Goal: Task Accomplishment & Management: Manage account settings

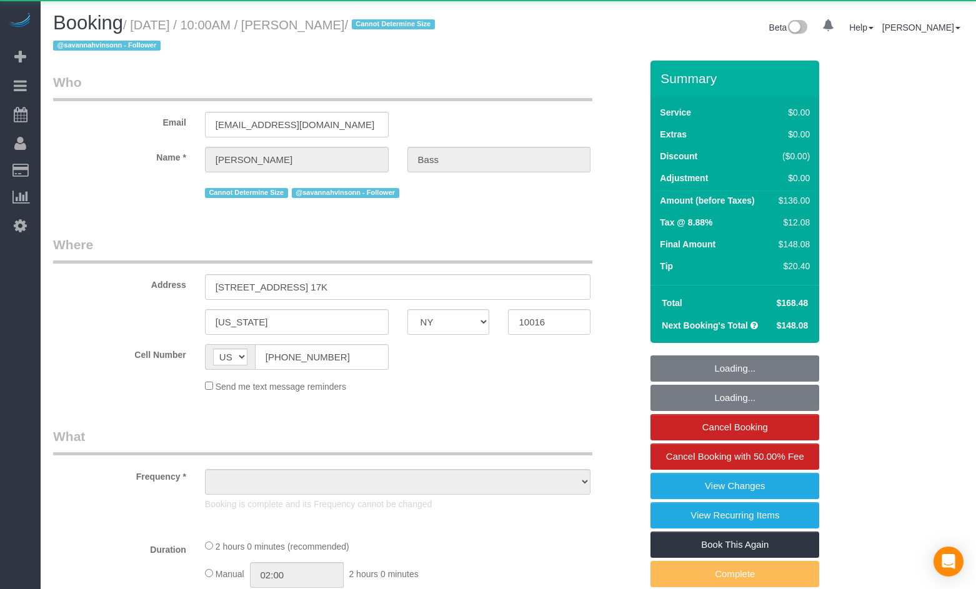
select select "NY"
select select "object:783"
select select "number:63"
select select "number:90"
select select "number:15"
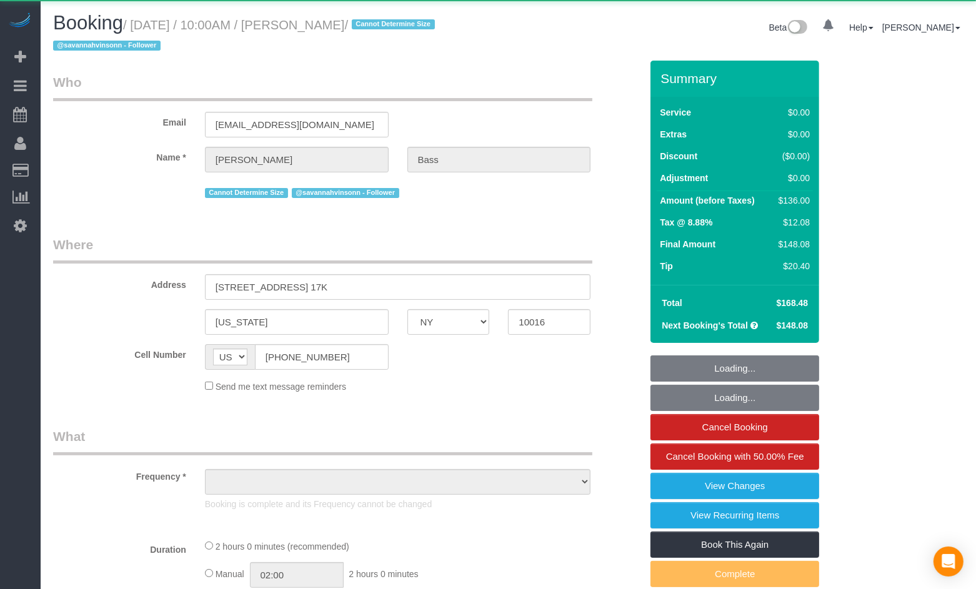
select select "number:6"
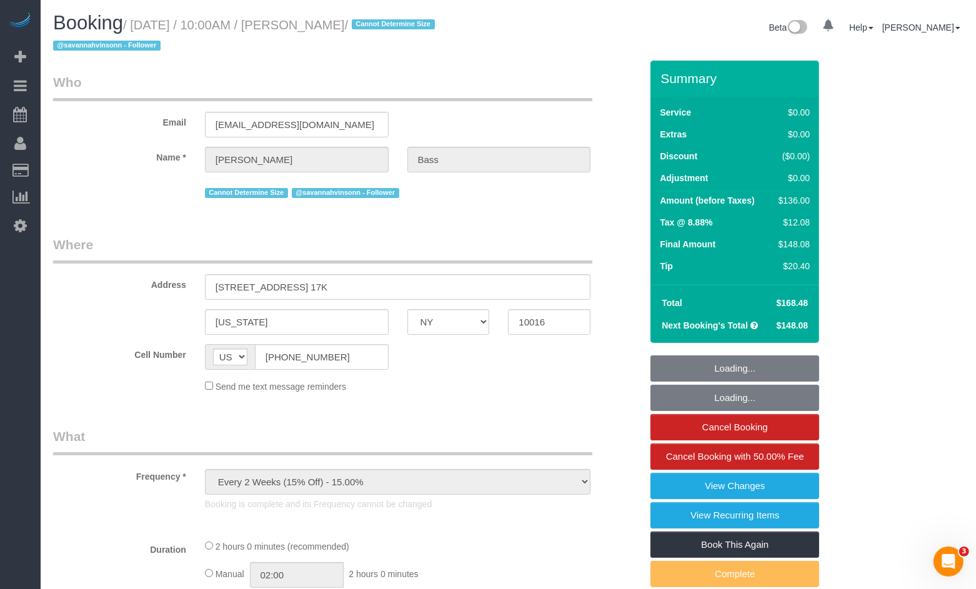
select select "string:stripe-pm_1PxJWy4VGloSiKo7U6a04dH7"
select select "1"
select select "spot1"
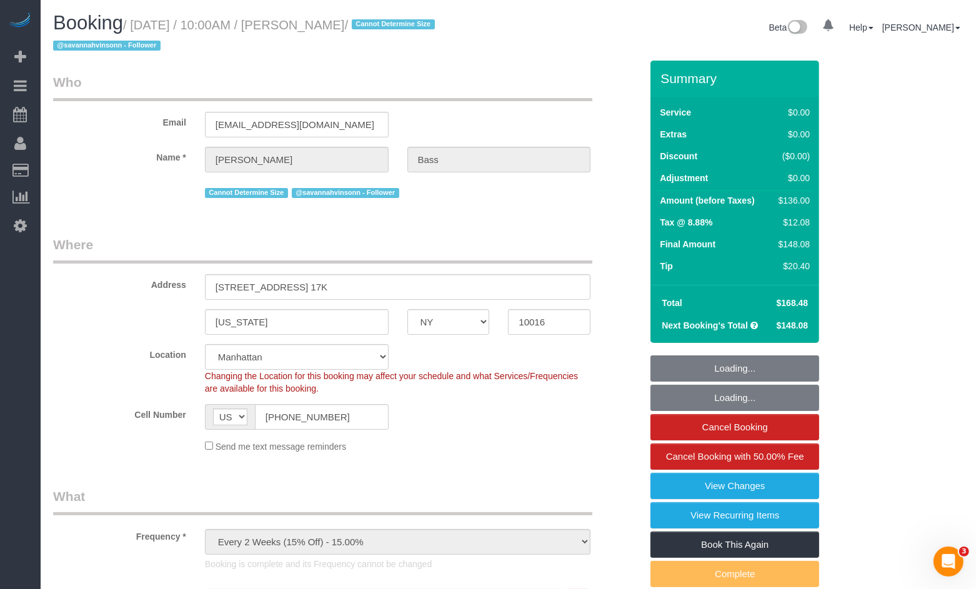
select select "object:1315"
select select "1"
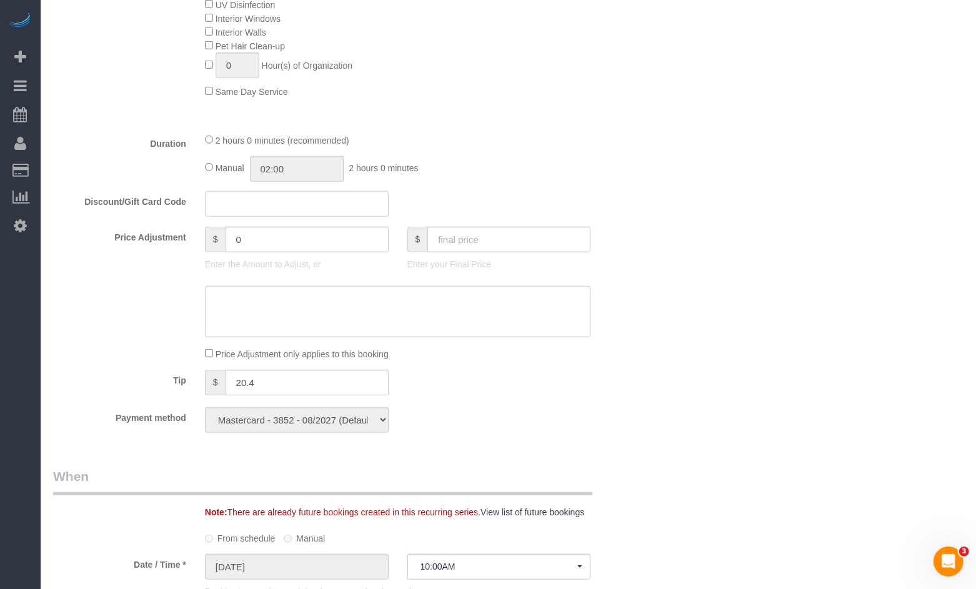
scroll to position [836, 0]
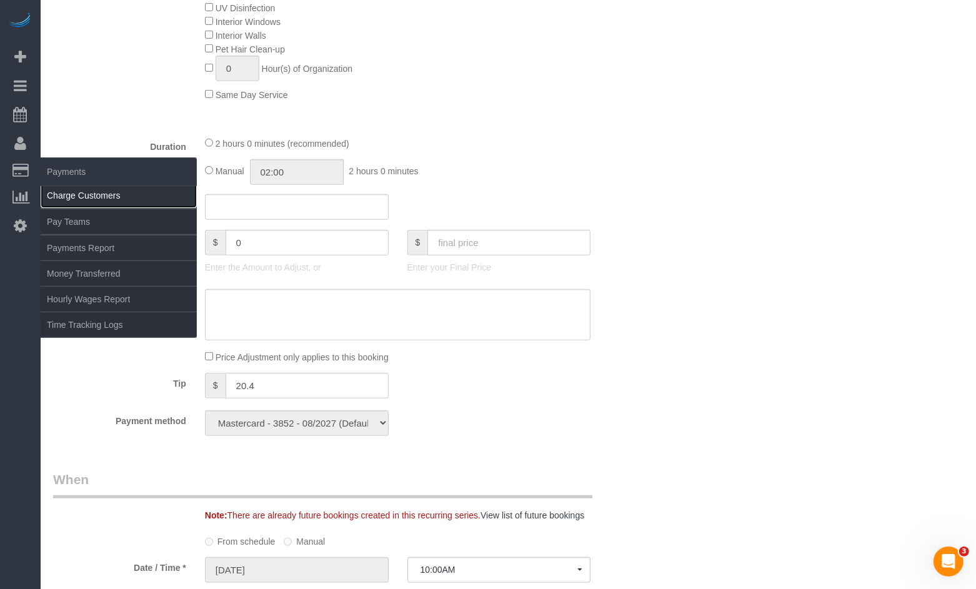
click at [64, 190] on link "Charge Customers" at bounding box center [119, 195] width 156 height 25
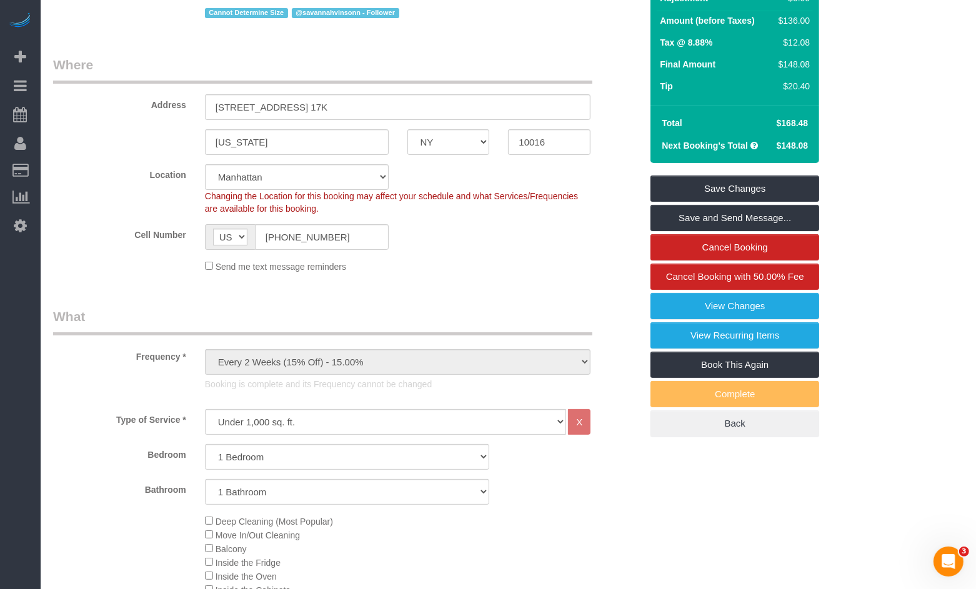
scroll to position [0, 0]
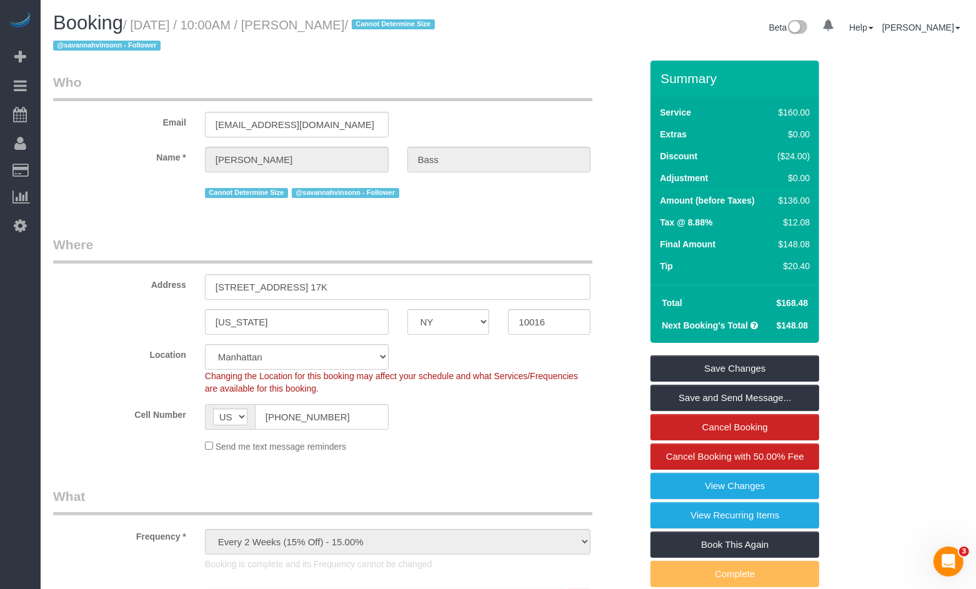
drag, startPoint x: 367, startPoint y: 28, endPoint x: 309, endPoint y: 28, distance: 57.5
click at [309, 28] on small "/ [DATE] / 10:00AM / [PERSON_NAME] / Cannot Determine Size @savannahvinsonn - F…" at bounding box center [246, 35] width 386 height 35
copy small "[PERSON_NAME]"
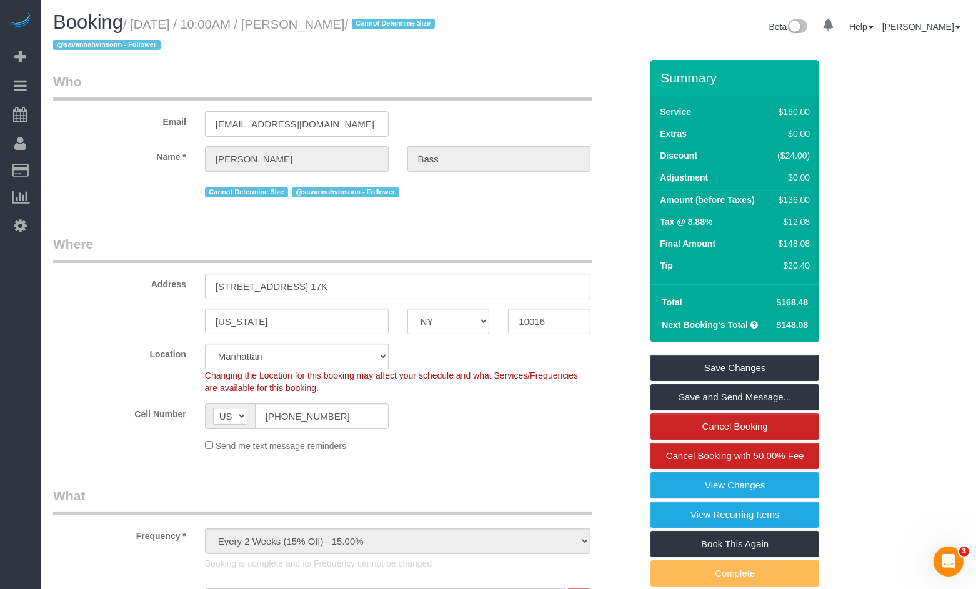
scroll to position [33, 0]
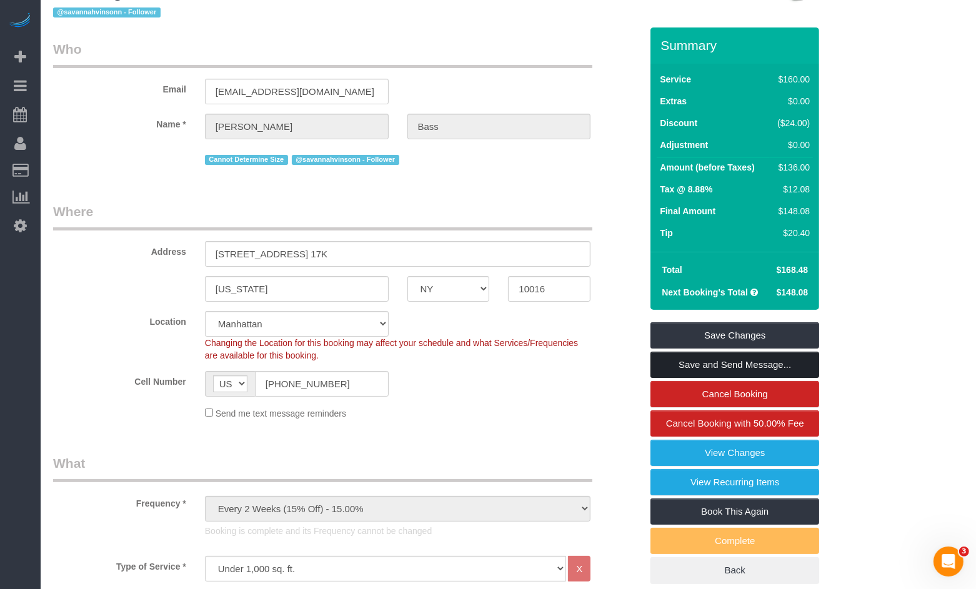
click at [669, 361] on link "Save and Send Message..." at bounding box center [735, 365] width 169 height 26
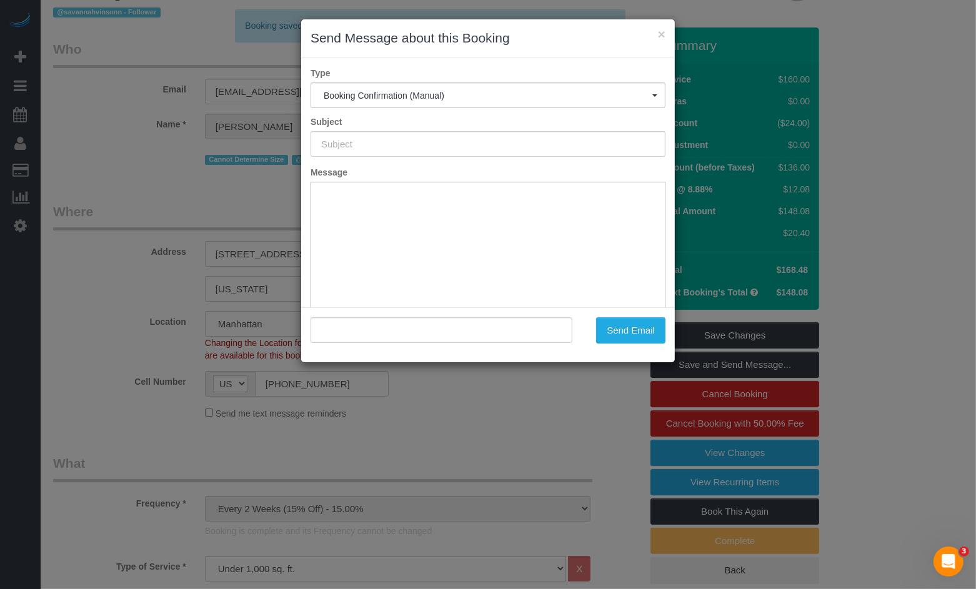
type input "Cleaning Confirmed for [DATE] 10:00am"
type input ""[PERSON_NAME]" <[EMAIL_ADDRESS][DOMAIN_NAME]>"
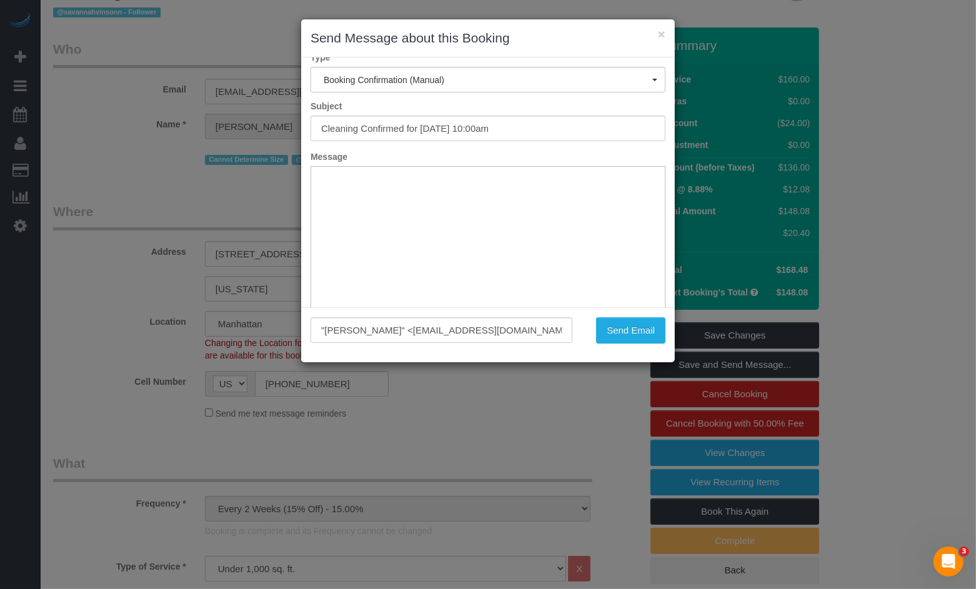
scroll to position [11, 0]
click at [661, 38] on button "×" at bounding box center [662, 34] width 8 height 13
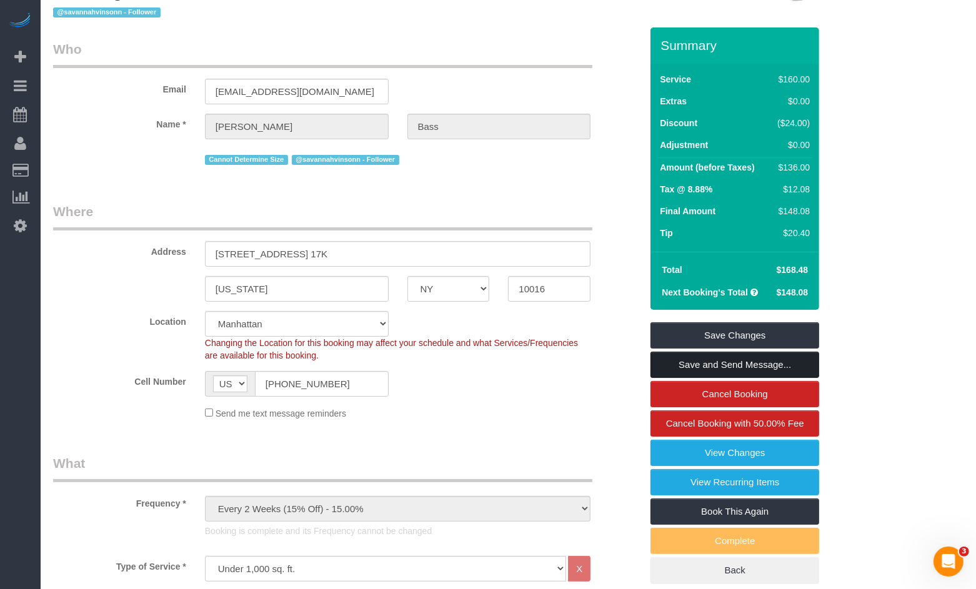
scroll to position [0, 0]
click at [133, 121] on label "Name *" at bounding box center [120, 122] width 152 height 17
click at [731, 361] on link "Save and Send Message..." at bounding box center [735, 365] width 169 height 26
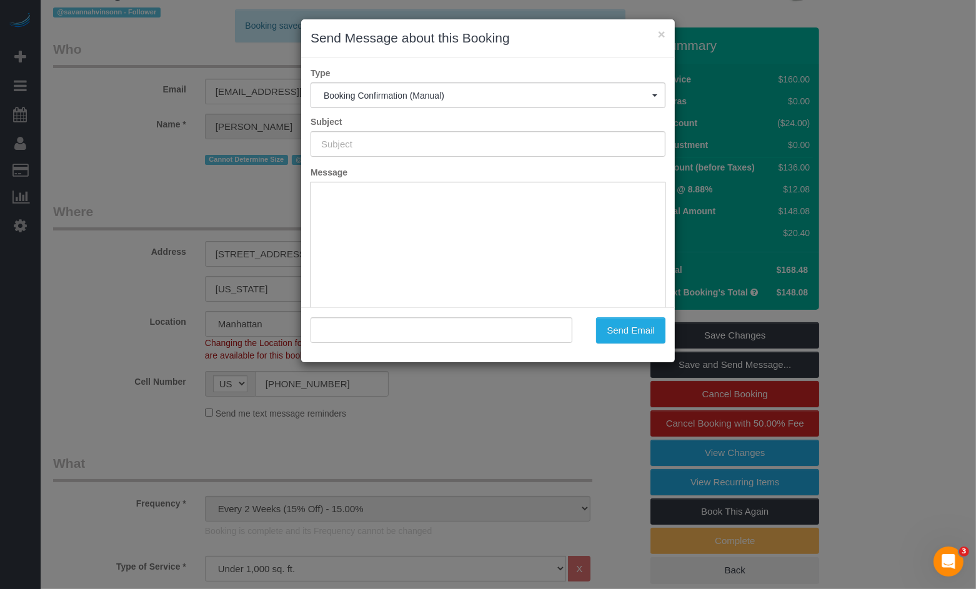
type input "Cleaning Confirmed for [DATE] 10:00am"
type input ""[PERSON_NAME]" <[EMAIL_ADDRESS][DOMAIN_NAME]>"
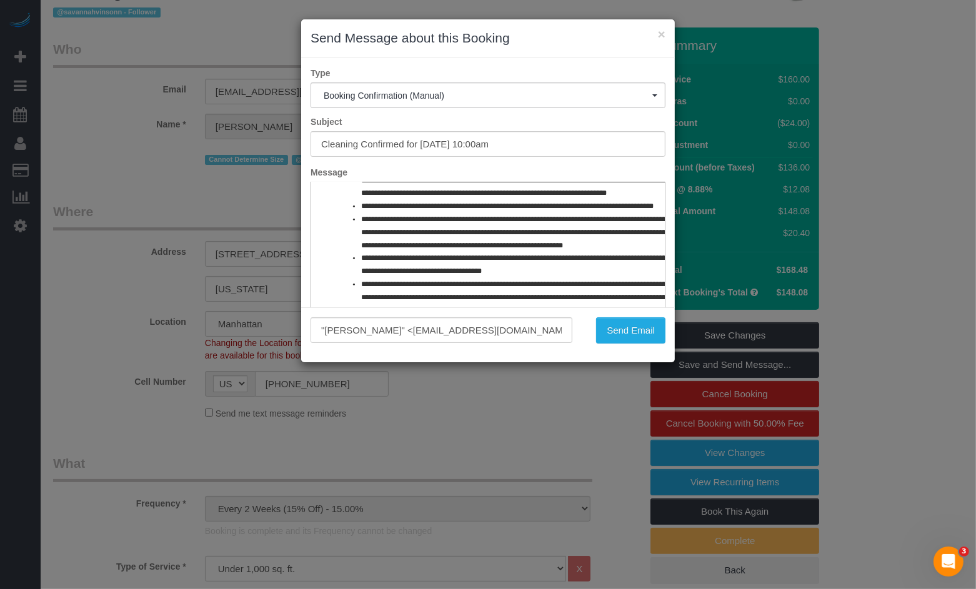
scroll to position [586, 0]
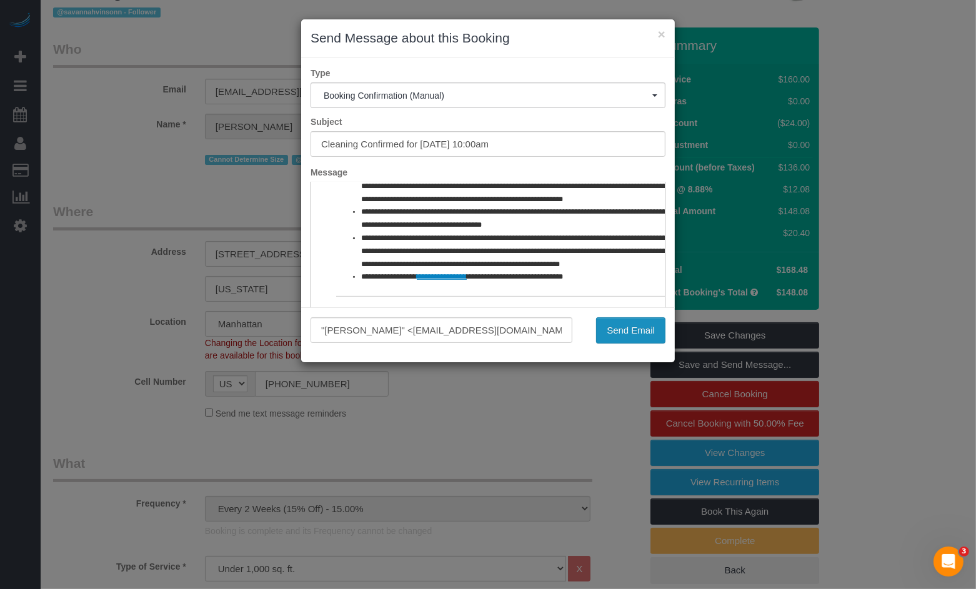
click at [604, 329] on button "Send Email" at bounding box center [630, 331] width 69 height 26
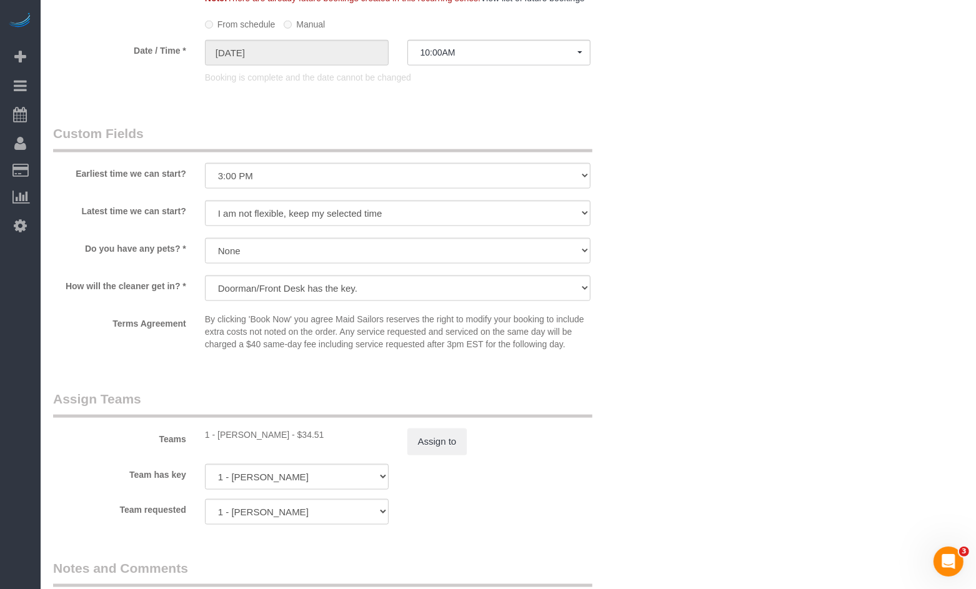
scroll to position [1572, 0]
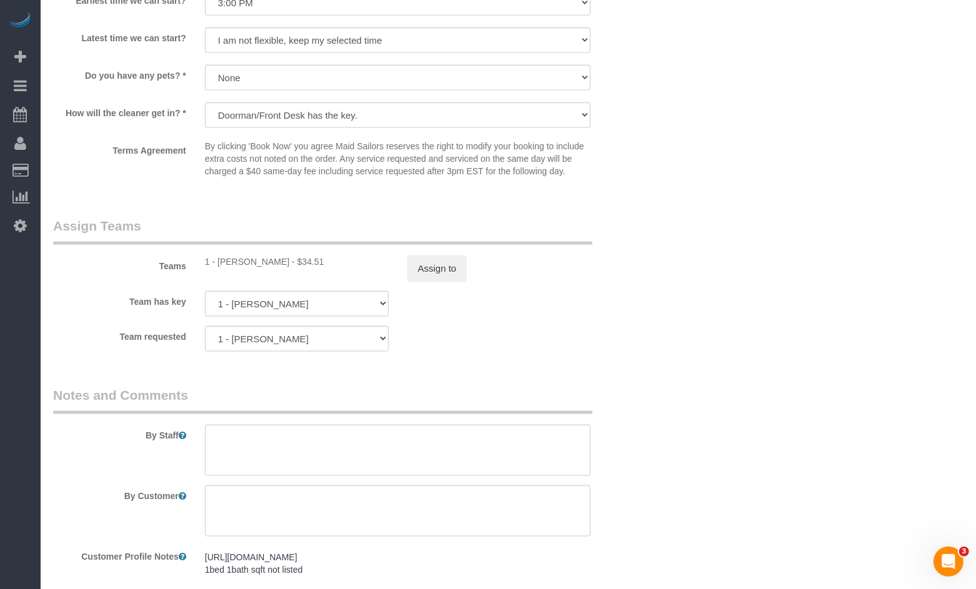
drag, startPoint x: 280, startPoint y: 279, endPoint x: 219, endPoint y: 279, distance: 61.3
click at [219, 268] on div "1 - [PERSON_NAME] - $34.51" at bounding box center [297, 262] width 184 height 13
copy div "[PERSON_NAME]"
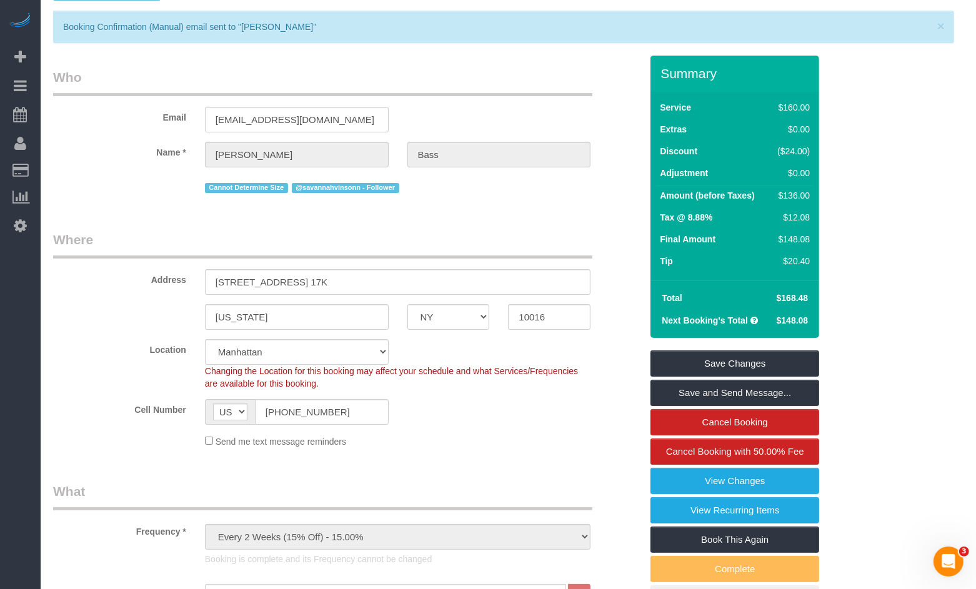
scroll to position [0, 0]
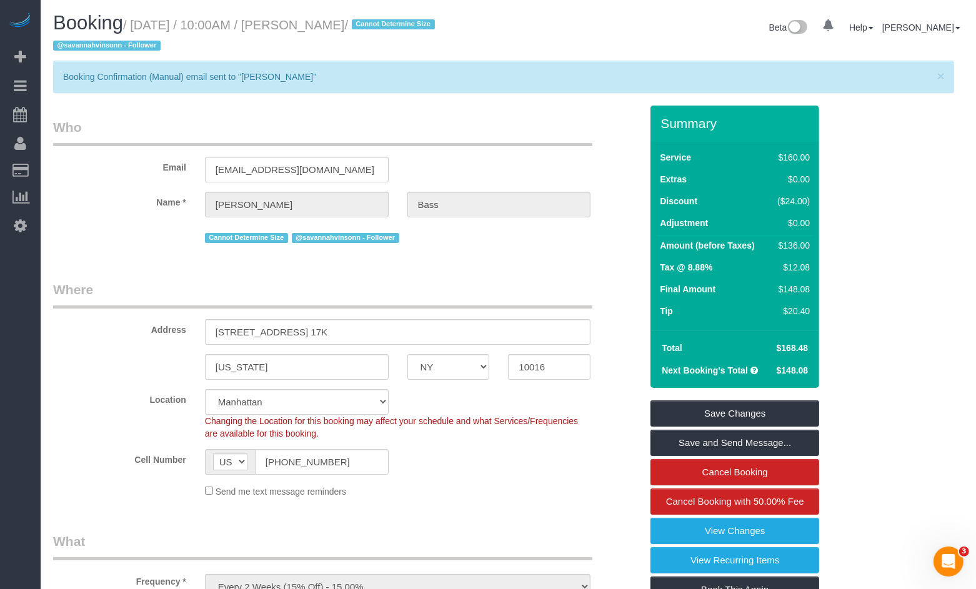
drag, startPoint x: 368, startPoint y: 26, endPoint x: 306, endPoint y: 31, distance: 62.7
click at [306, 31] on small "/ [DATE] / 10:00AM / [PERSON_NAME] / Cannot Determine Size @savannahvinsonn - F…" at bounding box center [246, 35] width 386 height 35
copy small "[PERSON_NAME]"
